Goal: Task Accomplishment & Management: Manage account settings

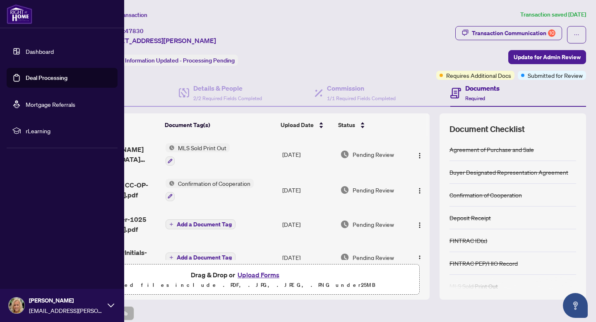
scroll to position [639, 0]
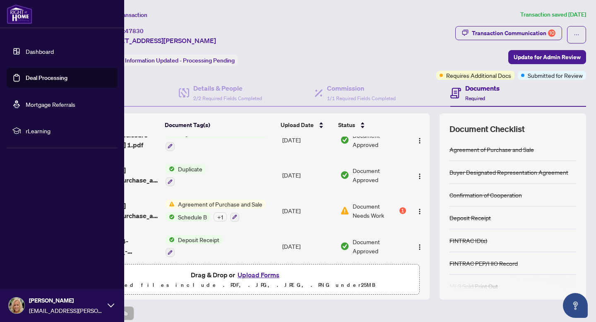
click at [46, 48] on link "Dashboard" at bounding box center [40, 51] width 28 height 7
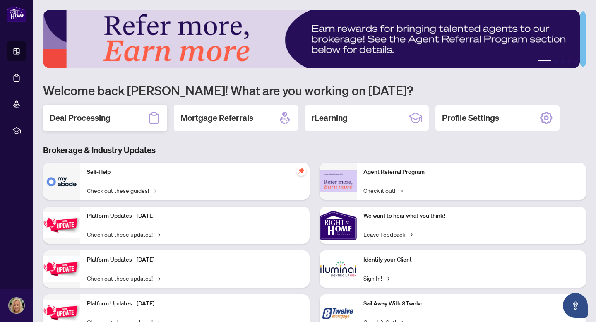
click at [93, 121] on h2 "Deal Processing" at bounding box center [80, 118] width 61 height 12
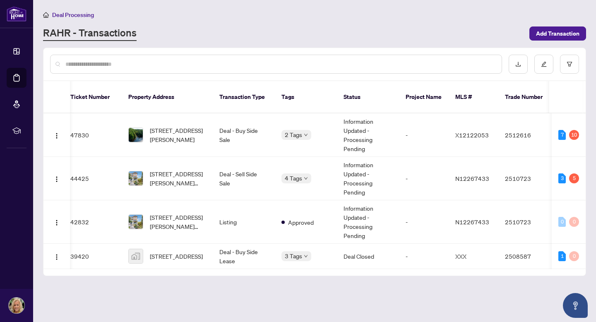
scroll to position [0, 7]
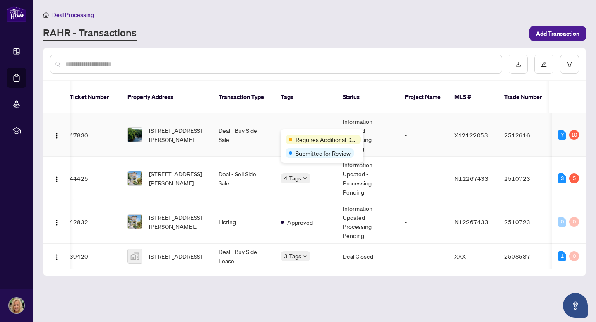
click at [297, 136] on span "Requires Additional Docs" at bounding box center [327, 139] width 62 height 9
click at [322, 143] on span "Requires Additional Docs" at bounding box center [327, 139] width 62 height 9
click at [334, 137] on div "Submitted for Review" at bounding box center [320, 136] width 54 height 13
click at [561, 128] on td "7 10" at bounding box center [569, 134] width 34 height 43
click at [441, 139] on td "-" at bounding box center [423, 134] width 50 height 43
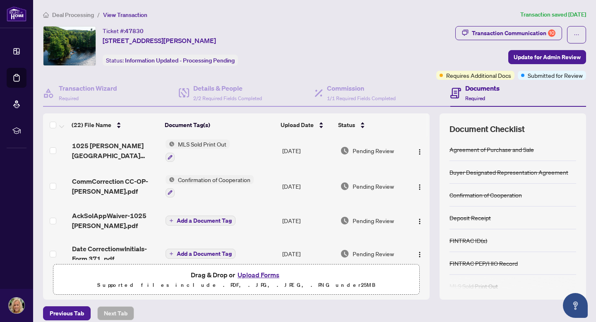
scroll to position [5, 0]
click at [470, 94] on div "Documents Required" at bounding box center [482, 92] width 34 height 19
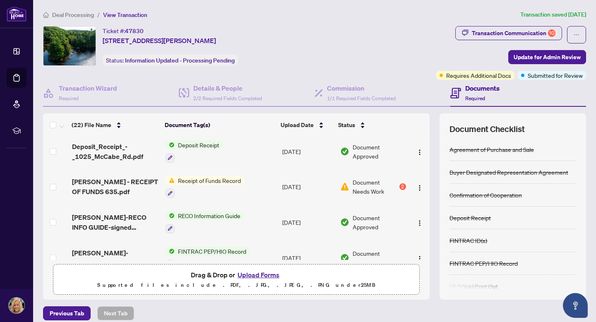
scroll to position [344, 0]
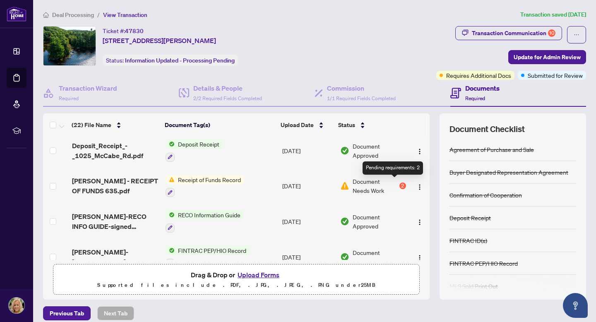
click at [399, 183] on div "2" at bounding box center [402, 186] width 7 height 7
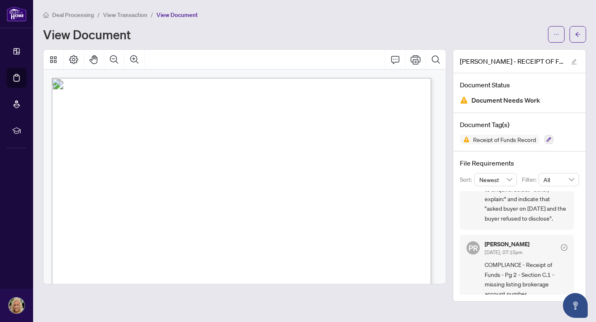
scroll to position [187, 0]
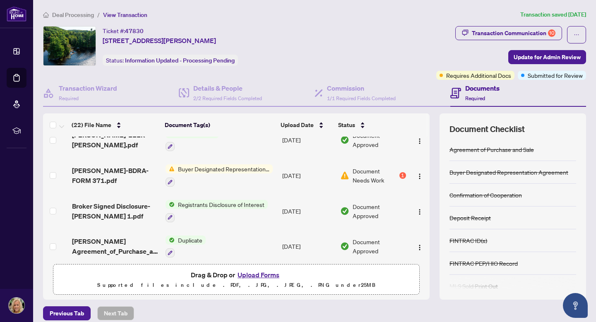
scroll to position [560, 0]
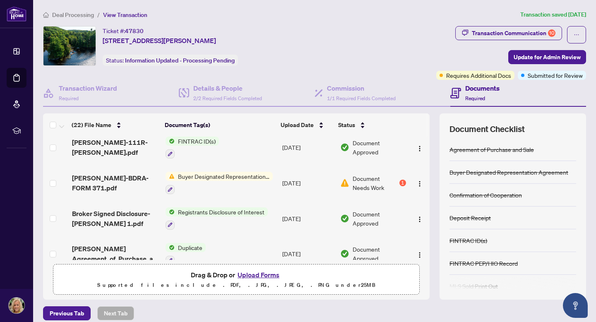
click at [200, 172] on span "Buyer Designated Representation Agreement" at bounding box center [224, 176] width 98 height 9
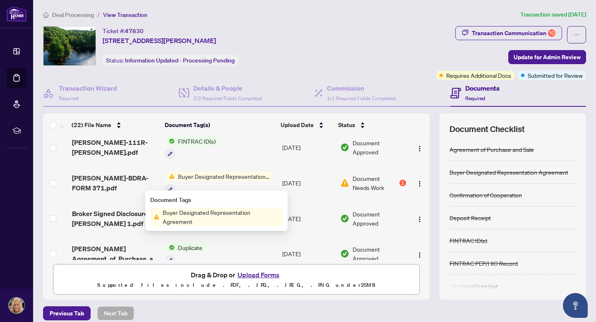
click at [192, 214] on span "Buyer Designated Representation Agreement" at bounding box center [220, 217] width 123 height 18
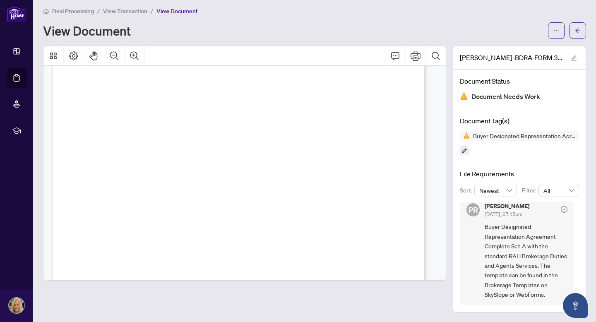
scroll to position [1951, 0]
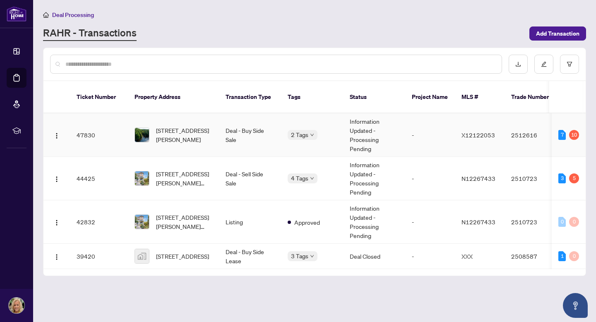
click at [474, 134] on span "X12122053" at bounding box center [479, 134] width 34 height 7
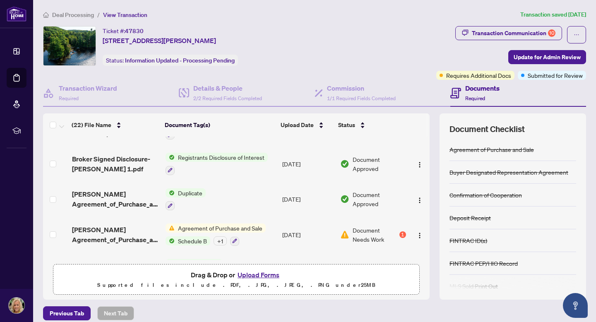
scroll to position [616, 0]
click at [252, 223] on span "Agreement of Purchase and Sale" at bounding box center [220, 227] width 91 height 9
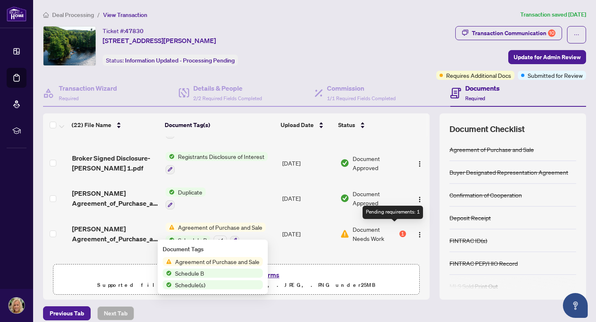
click at [399, 231] on div "1" at bounding box center [402, 234] width 7 height 7
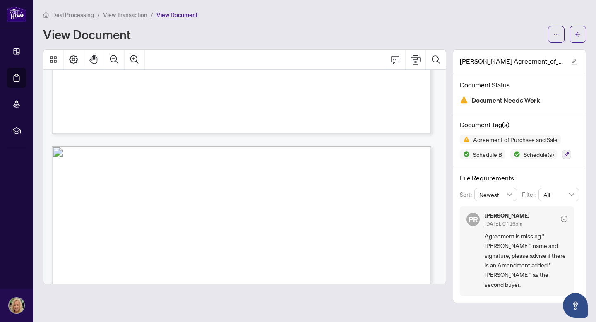
scroll to position [1344, 0]
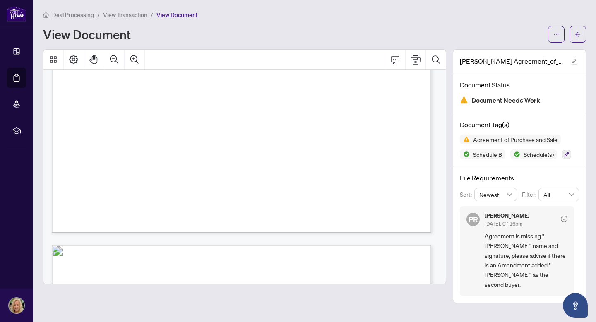
click at [551, 235] on span "Agreement is missing "[PERSON_NAME]" name and signature, please advise if there…" at bounding box center [526, 260] width 83 height 58
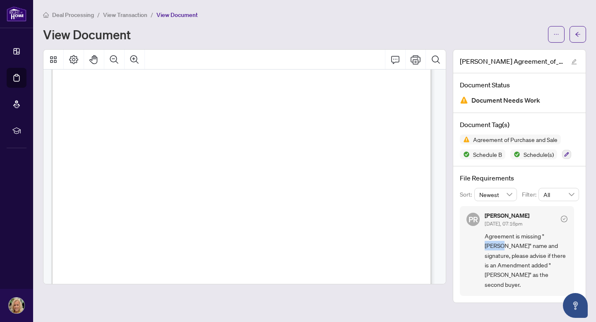
scroll to position [1588, 0]
click at [557, 36] on icon "ellipsis" at bounding box center [556, 34] width 6 height 6
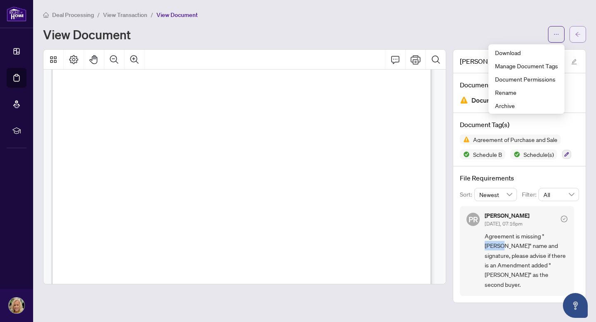
click at [576, 31] on icon "arrow-left" at bounding box center [578, 34] width 6 height 6
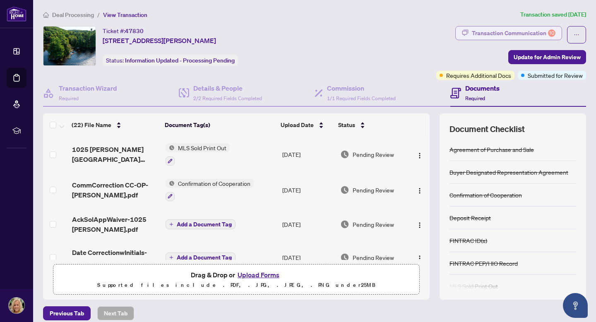
click at [495, 36] on div "Transaction Communication 10" at bounding box center [514, 32] width 84 height 13
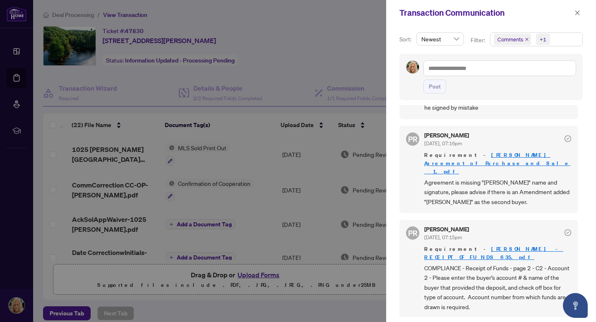
scroll to position [284, 0]
click at [520, 162] on link "[PERSON_NAME] Agreement_of_Purchase_and_Sale_ 1.pdf" at bounding box center [497, 163] width 146 height 24
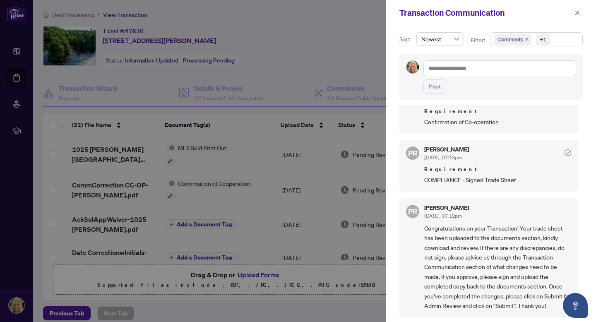
scroll to position [2, 0]
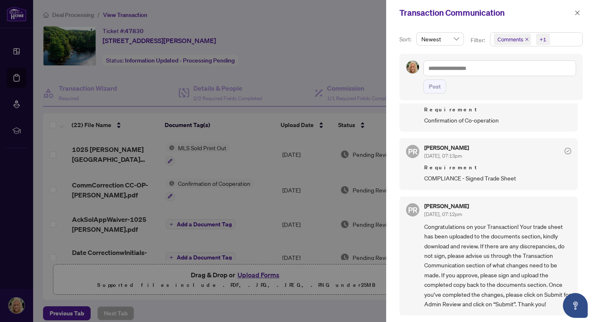
click at [401, 243] on div "PR [PERSON_NAME] [DATE], 07:12pm Congratulations on your Transaction! Your trad…" at bounding box center [488, 256] width 178 height 119
click at [321, 285] on div at bounding box center [298, 161] width 596 height 322
click at [577, 11] on icon "close" at bounding box center [578, 13] width 6 height 6
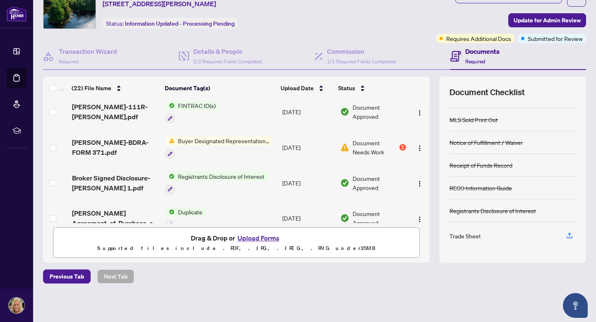
scroll to position [0, 0]
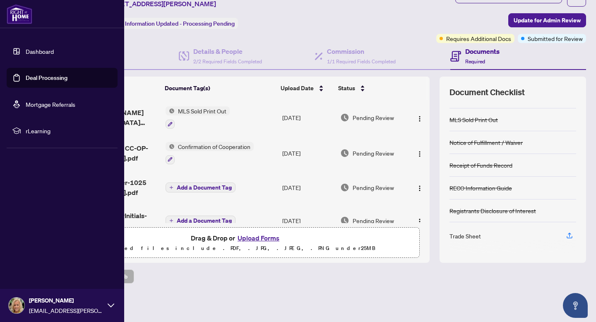
click at [43, 49] on link "Dashboard" at bounding box center [40, 51] width 28 height 7
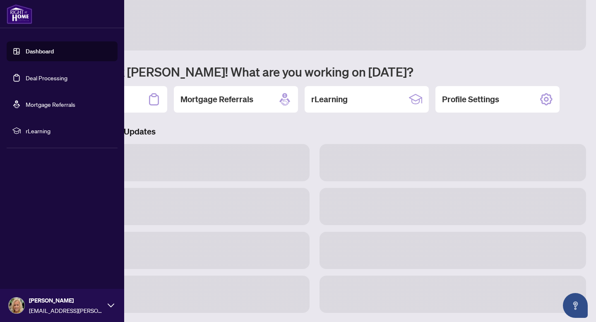
scroll to position [31, 0]
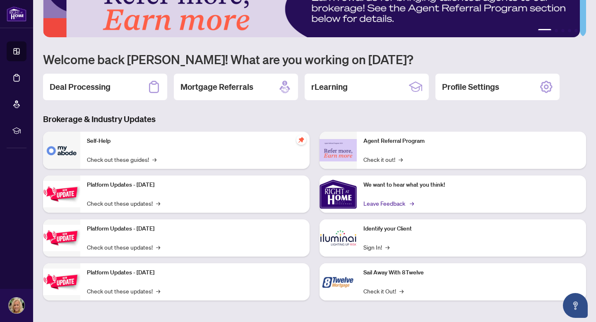
click at [382, 201] on link "Leave Feedback →" at bounding box center [387, 203] width 49 height 9
click at [130, 200] on link "Check out these updates! →" at bounding box center [123, 203] width 73 height 9
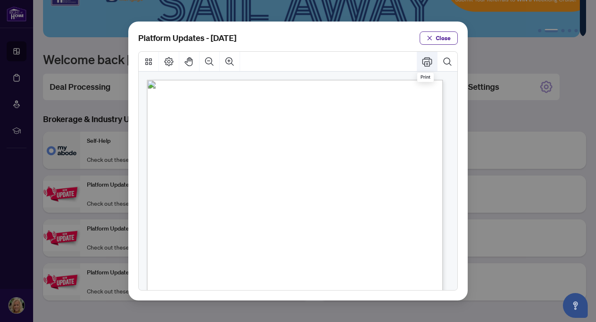
click at [426, 62] on icon "Print" at bounding box center [427, 61] width 10 height 9
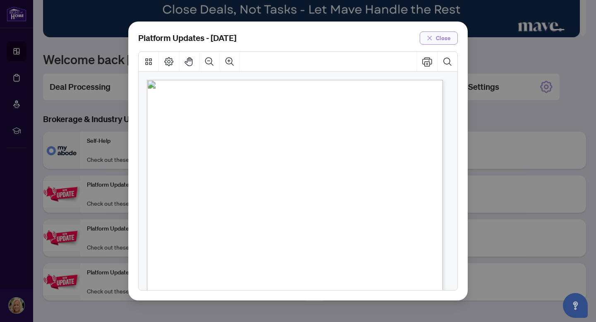
click at [436, 39] on span "Close" at bounding box center [443, 37] width 15 height 13
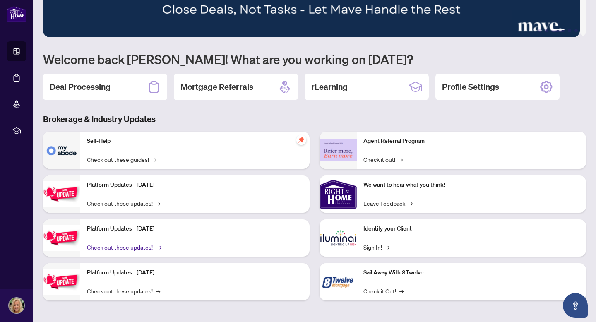
click at [137, 244] on link "Check out these updates! →" at bounding box center [123, 247] width 73 height 9
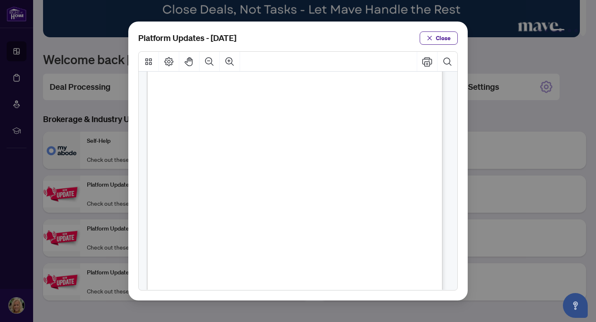
scroll to position [39, 0]
click at [428, 62] on icon "Print" at bounding box center [427, 62] width 10 height 10
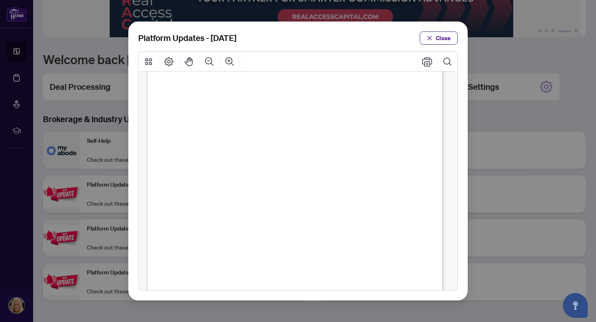
click at [548, 106] on div "Platform Updates - [DATE] Close" at bounding box center [298, 161] width 596 height 322
click at [438, 36] on span "Close" at bounding box center [443, 37] width 15 height 13
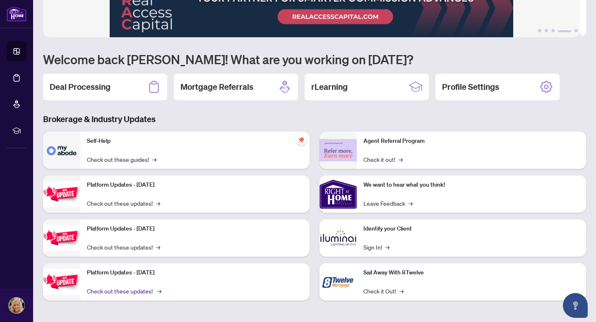
click at [153, 287] on link "Check out these updates! →" at bounding box center [123, 290] width 73 height 9
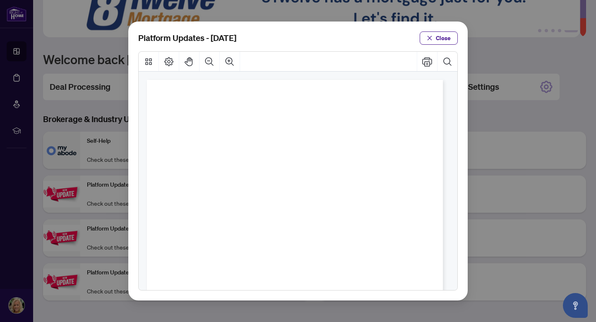
scroll to position [217, 0]
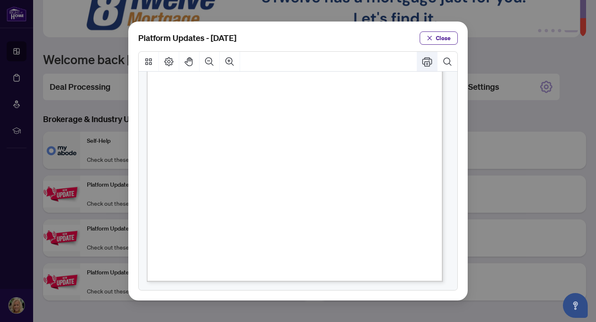
click at [428, 61] on icon "Print" at bounding box center [427, 62] width 10 height 10
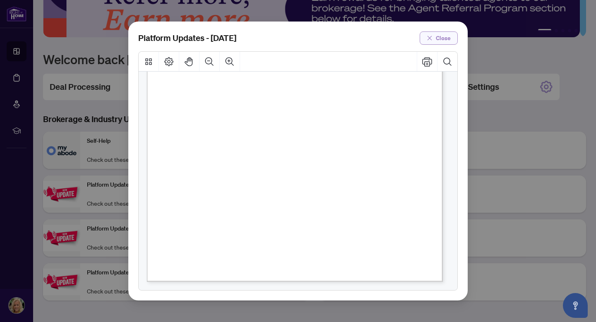
click at [452, 36] on button "Close" at bounding box center [439, 37] width 38 height 13
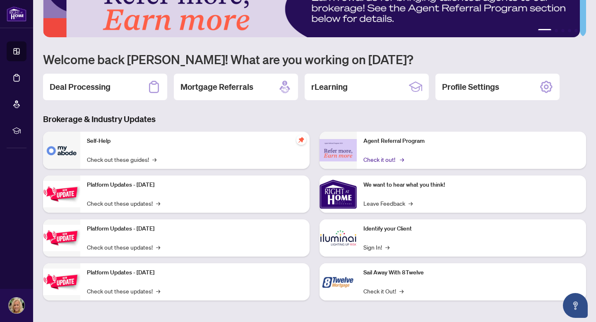
click at [387, 155] on link "Check it out! →" at bounding box center [382, 159] width 39 height 9
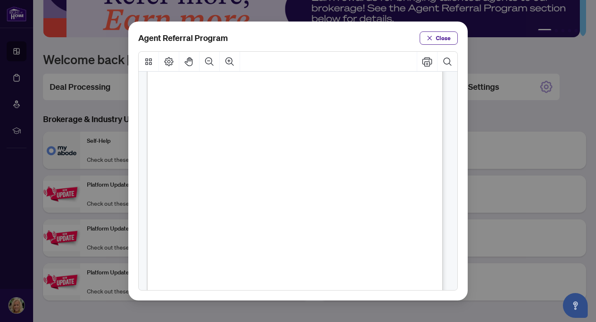
scroll to position [22, 0]
click at [424, 62] on icon "Print" at bounding box center [427, 62] width 10 height 10
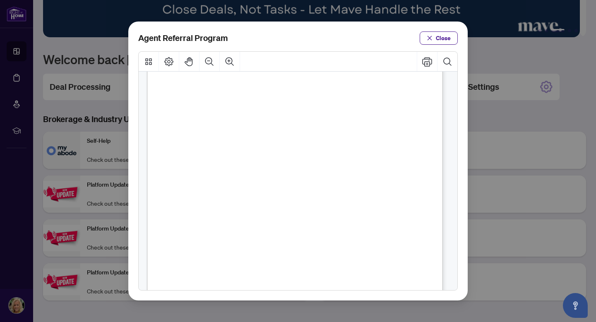
scroll to position [49, 0]
click at [438, 38] on span "Close" at bounding box center [443, 37] width 15 height 13
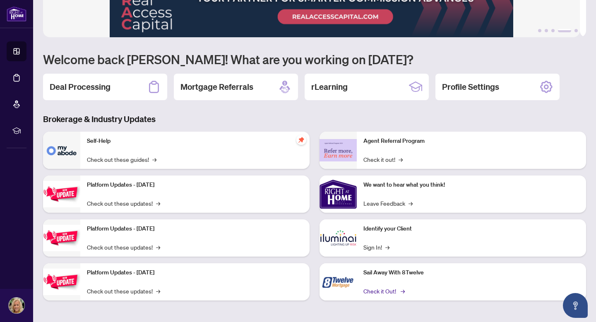
click at [385, 288] on link "Check it Out! →" at bounding box center [383, 290] width 40 height 9
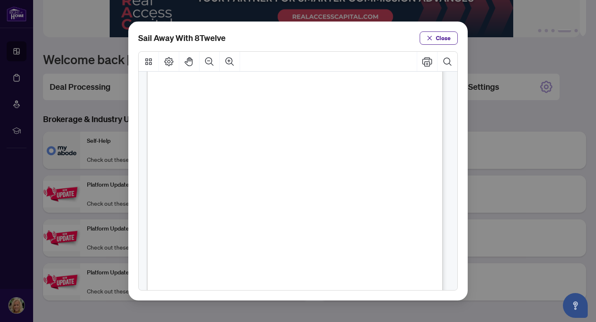
scroll to position [181, 0]
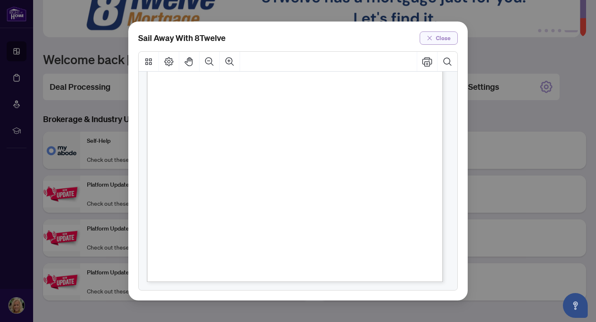
click at [427, 35] on span "button" at bounding box center [430, 37] width 6 height 13
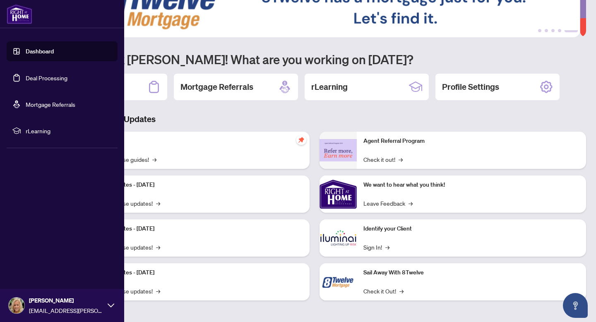
click at [53, 103] on link "Mortgage Referrals" at bounding box center [51, 104] width 50 height 7
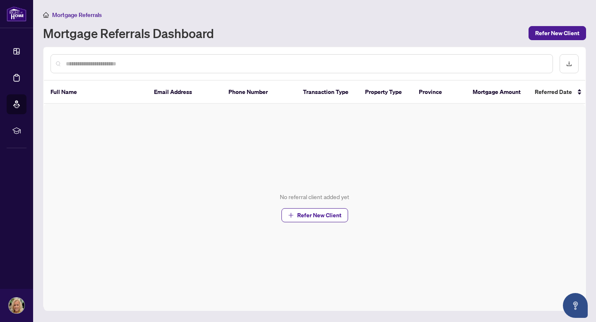
scroll to position [5, 0]
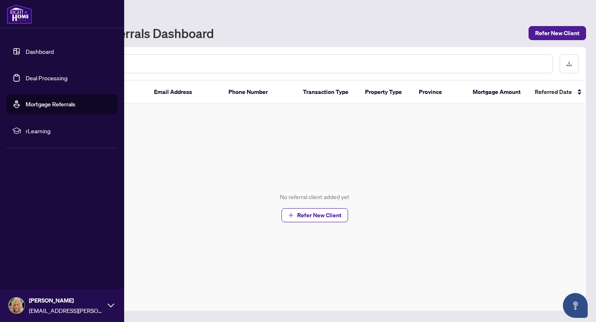
click at [25, 132] on li "rLearning" at bounding box center [62, 131] width 111 height 20
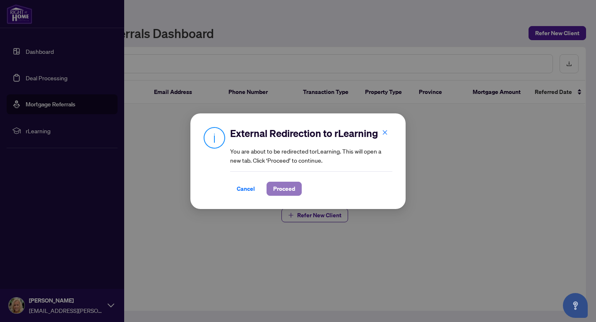
click at [288, 188] on span "Proceed" at bounding box center [284, 188] width 22 height 13
